Goal: Information Seeking & Learning: Check status

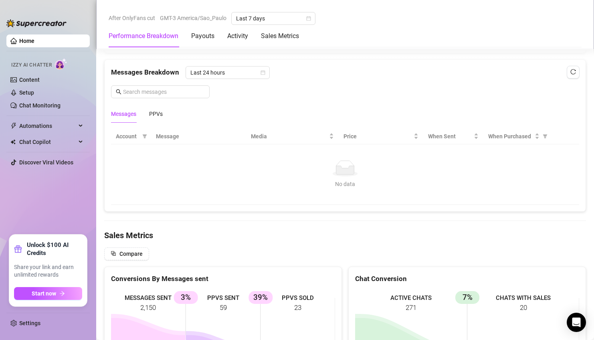
scroll to position [710, 0]
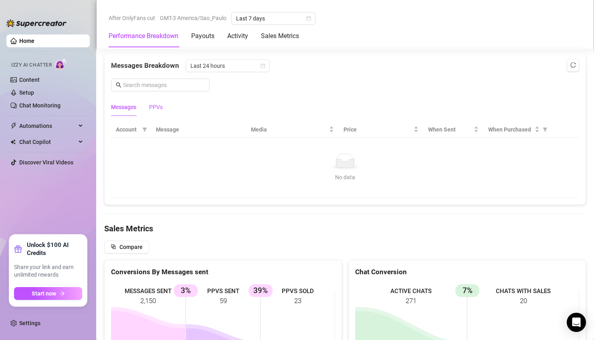
click at [162, 107] on div "PPVs" at bounding box center [156, 107] width 14 height 9
click at [236, 66] on span "Last 24 hours" at bounding box center [228, 66] width 75 height 12
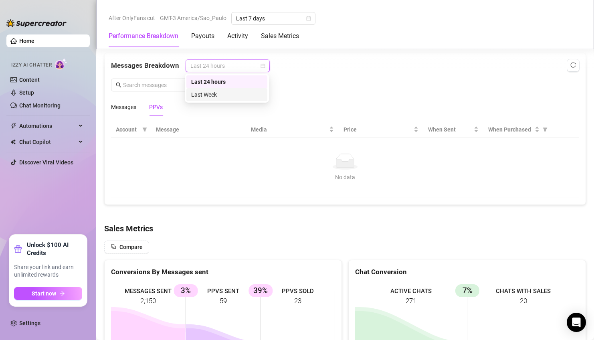
click at [231, 91] on div "Last Week" at bounding box center [226, 94] width 71 height 9
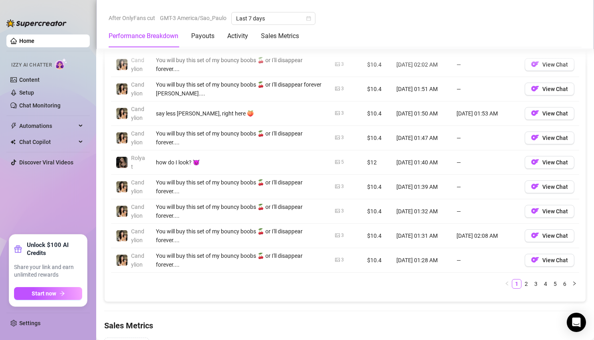
scroll to position [933, 0]
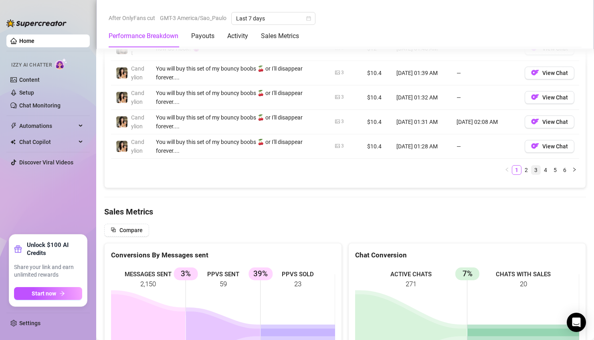
click at [535, 172] on link "3" at bounding box center [536, 170] width 9 height 9
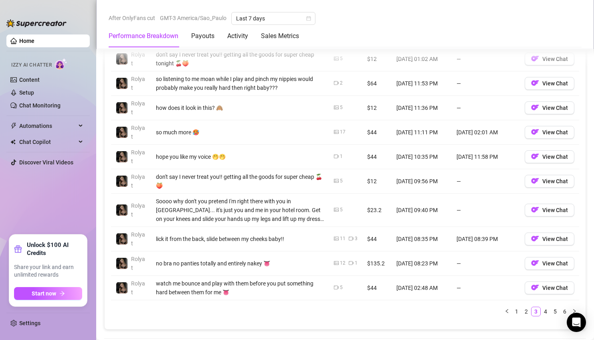
scroll to position [787, 0]
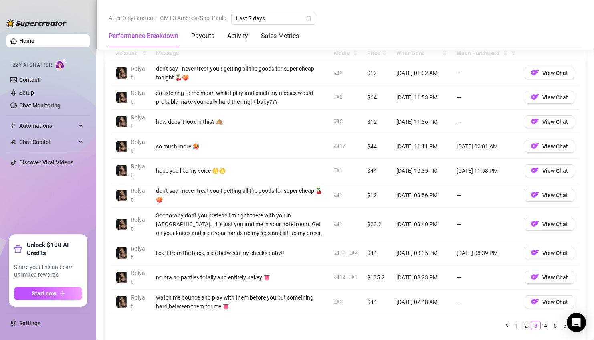
click at [525, 324] on link "2" at bounding box center [526, 325] width 9 height 9
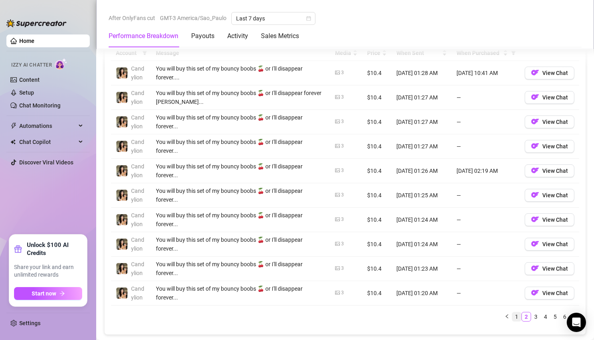
click at [518, 317] on link "1" at bounding box center [517, 316] width 9 height 9
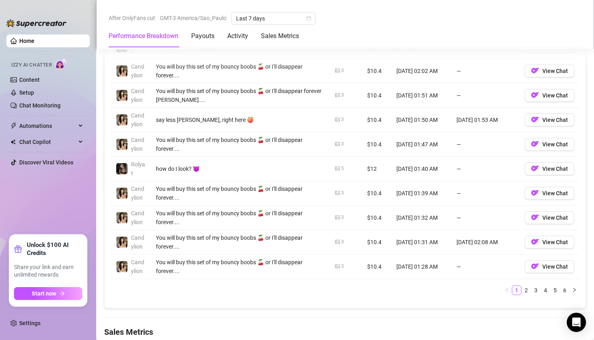
scroll to position [782, 0]
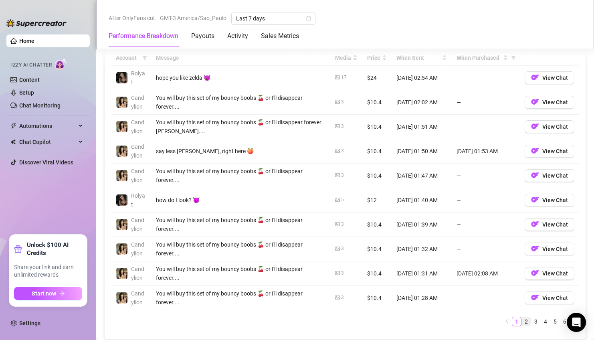
click at [525, 322] on link "2" at bounding box center [526, 321] width 9 height 9
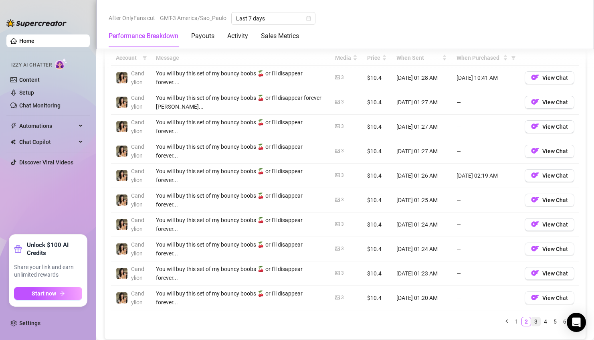
click at [539, 322] on link "3" at bounding box center [536, 321] width 9 height 9
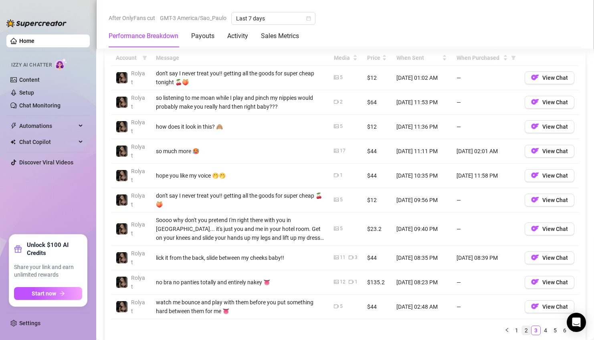
click at [527, 331] on link "2" at bounding box center [526, 330] width 9 height 9
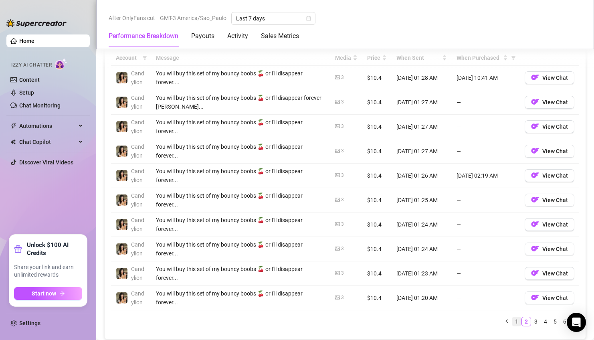
click at [517, 322] on link "1" at bounding box center [517, 321] width 9 height 9
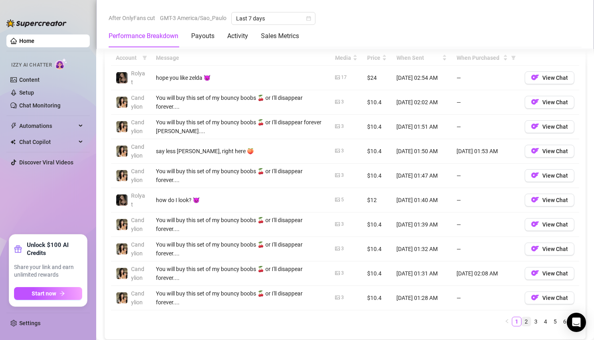
click at [527, 324] on link "2" at bounding box center [526, 321] width 9 height 9
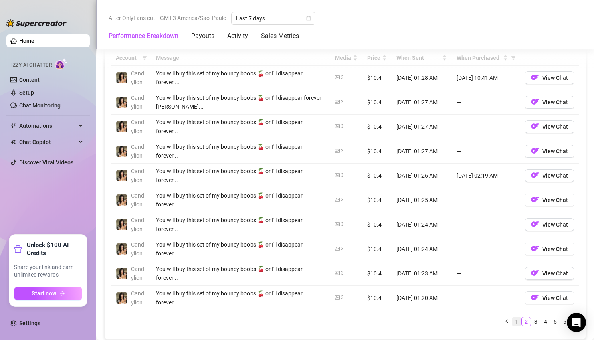
click at [517, 320] on link "1" at bounding box center [517, 321] width 9 height 9
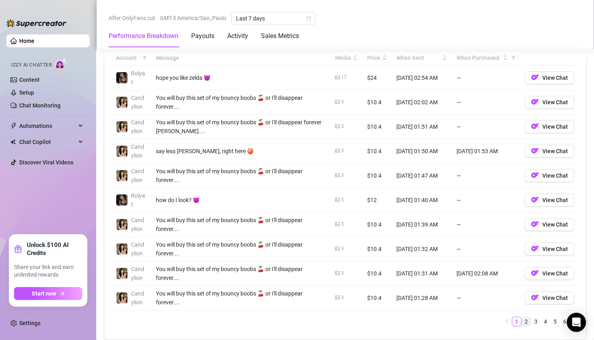
click at [526, 323] on link "2" at bounding box center [526, 321] width 9 height 9
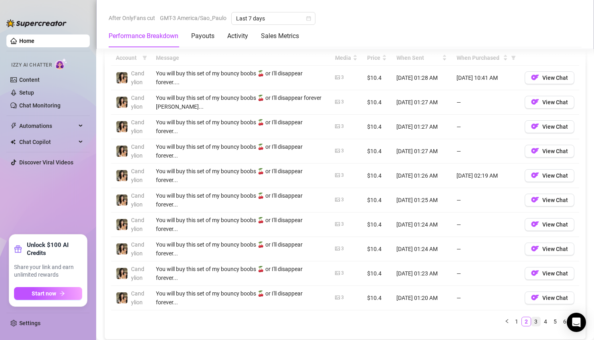
click at [538, 319] on link "3" at bounding box center [536, 321] width 9 height 9
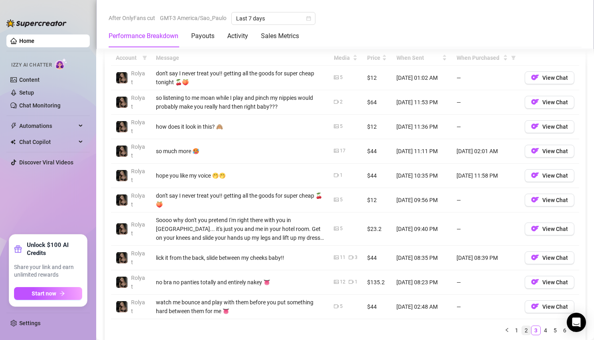
click at [528, 330] on link "2" at bounding box center [526, 330] width 9 height 9
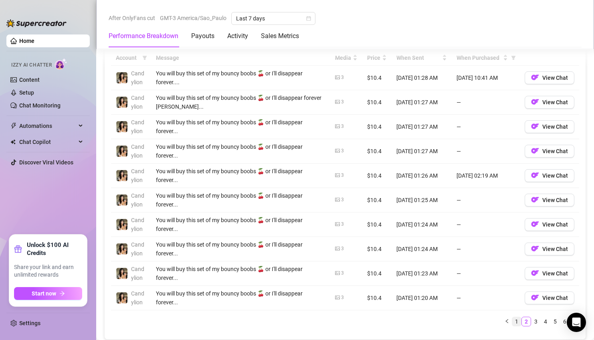
click at [518, 324] on link "1" at bounding box center [517, 321] width 9 height 9
